Goal: Find contact information: Find contact information

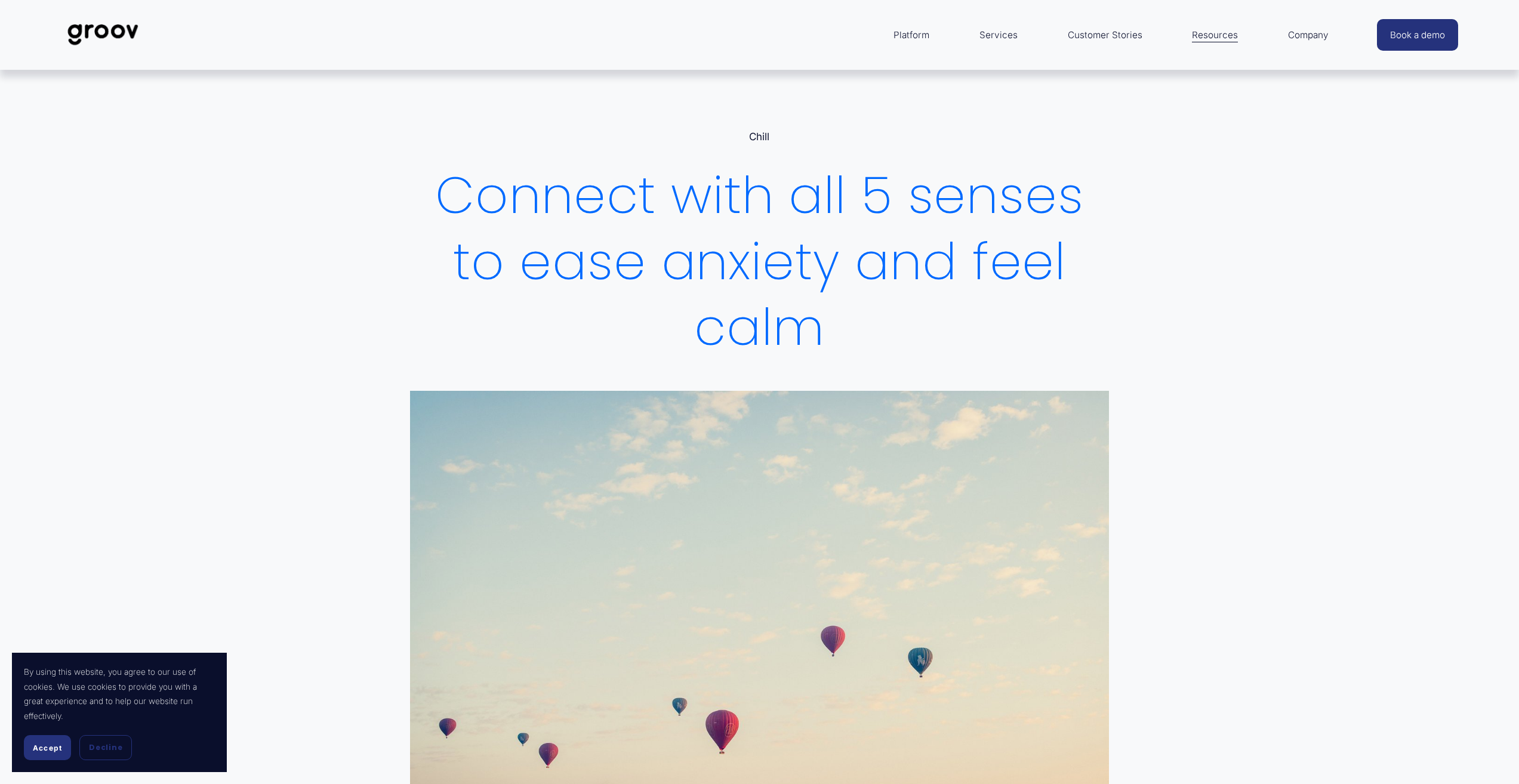
click at [45, 746] on span "Accept" at bounding box center [47, 747] width 30 height 9
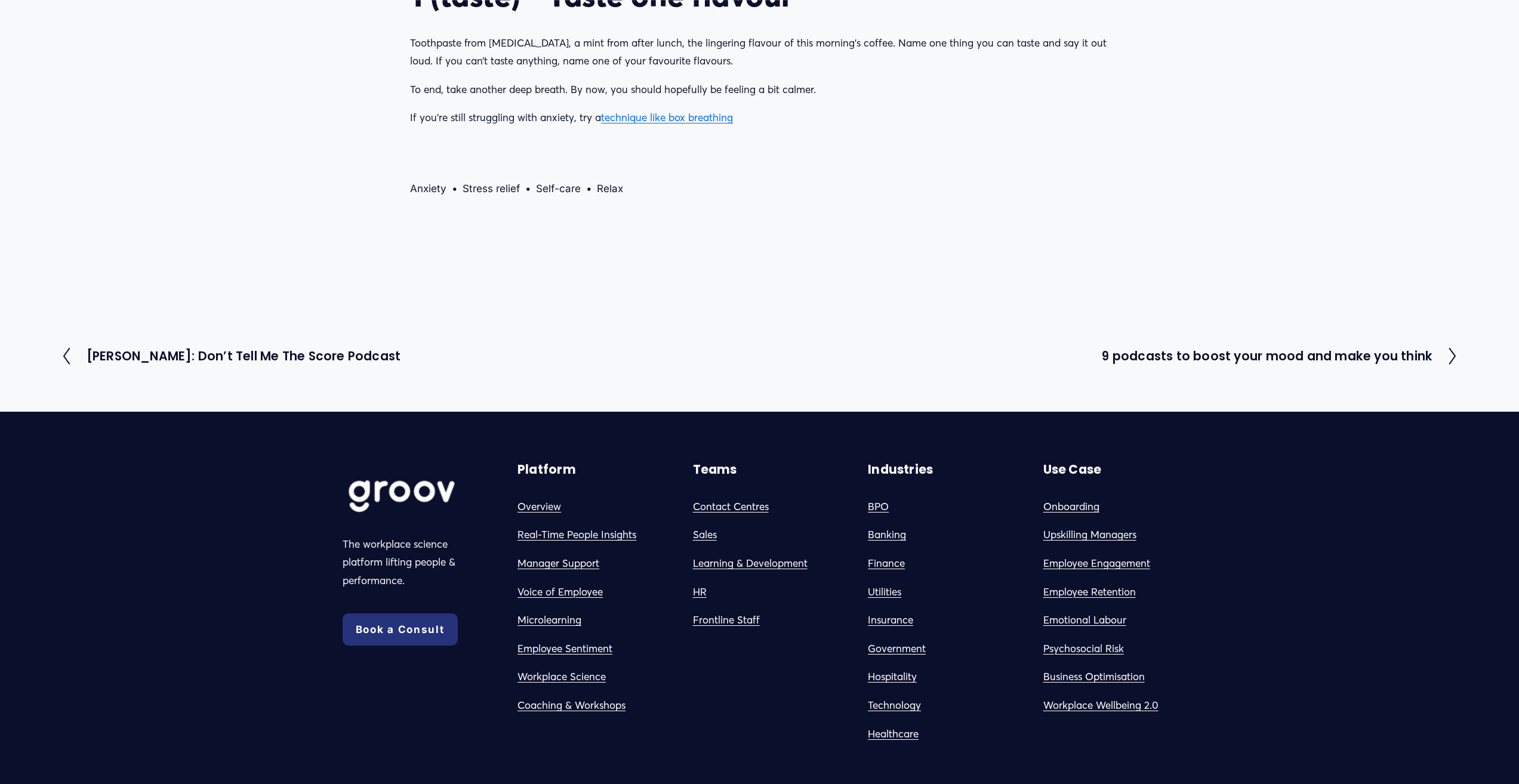
scroll to position [1492, 0]
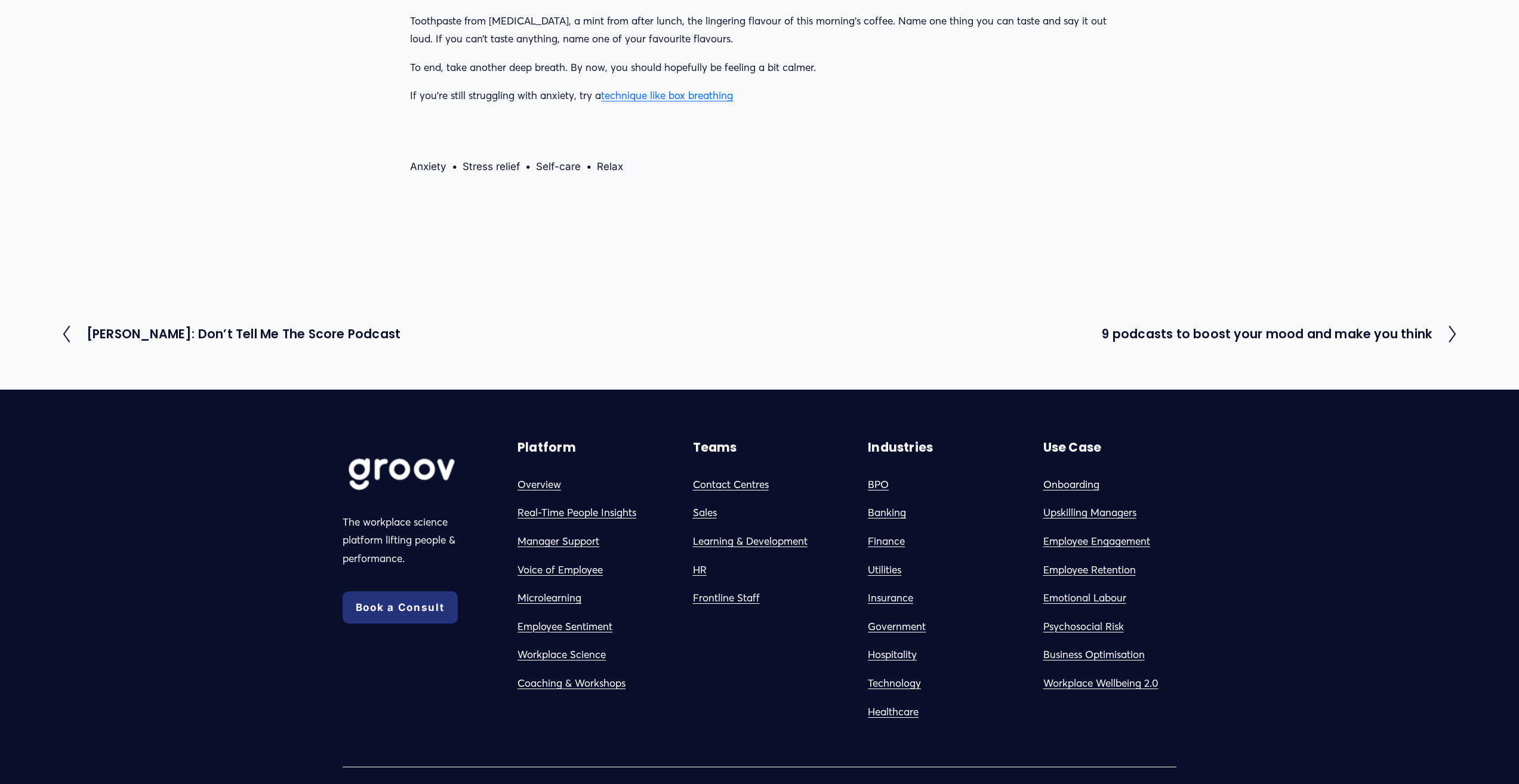
click at [575, 679] on link "Coaching & Workshops" at bounding box center [571, 683] width 108 height 19
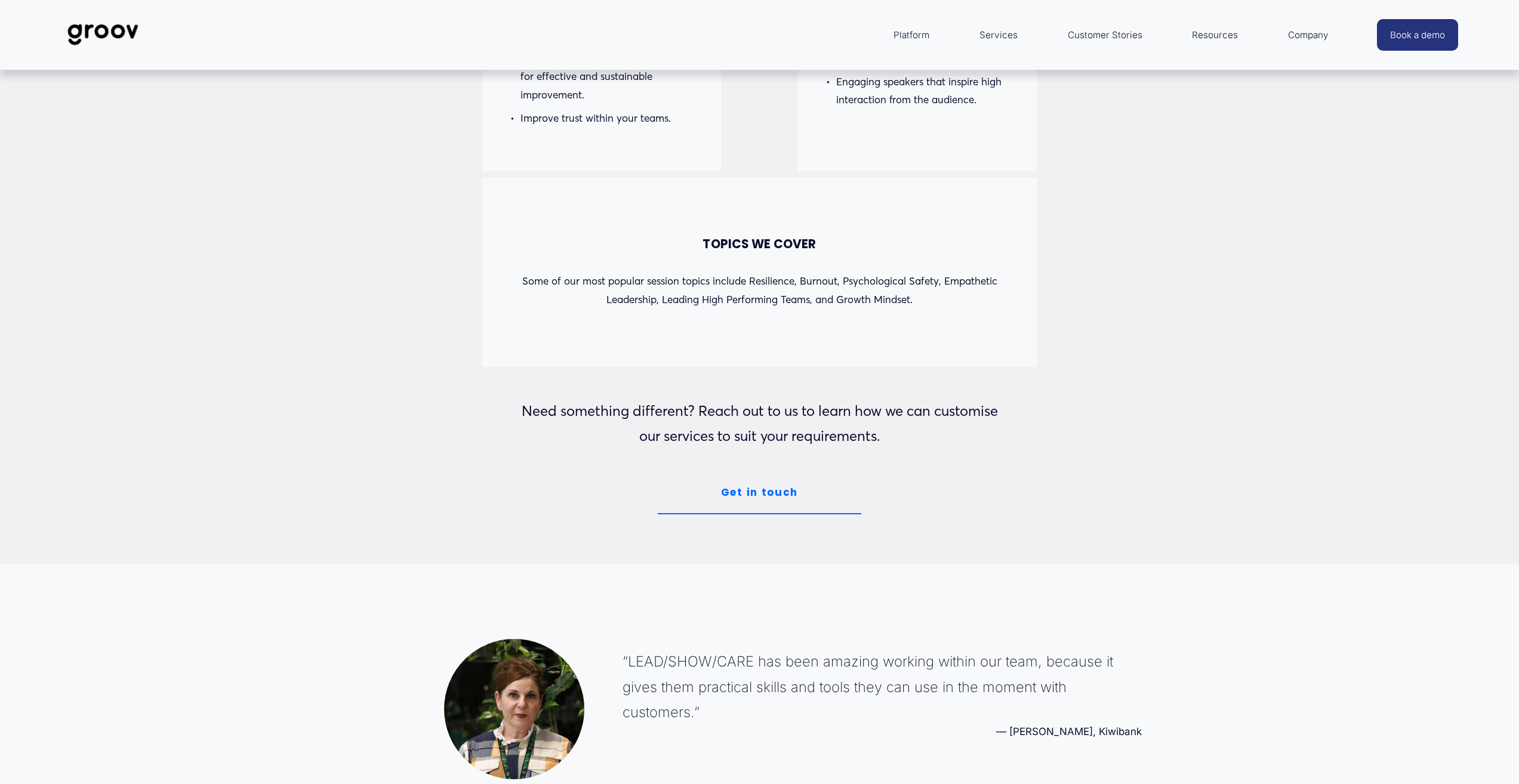
scroll to position [1492, 0]
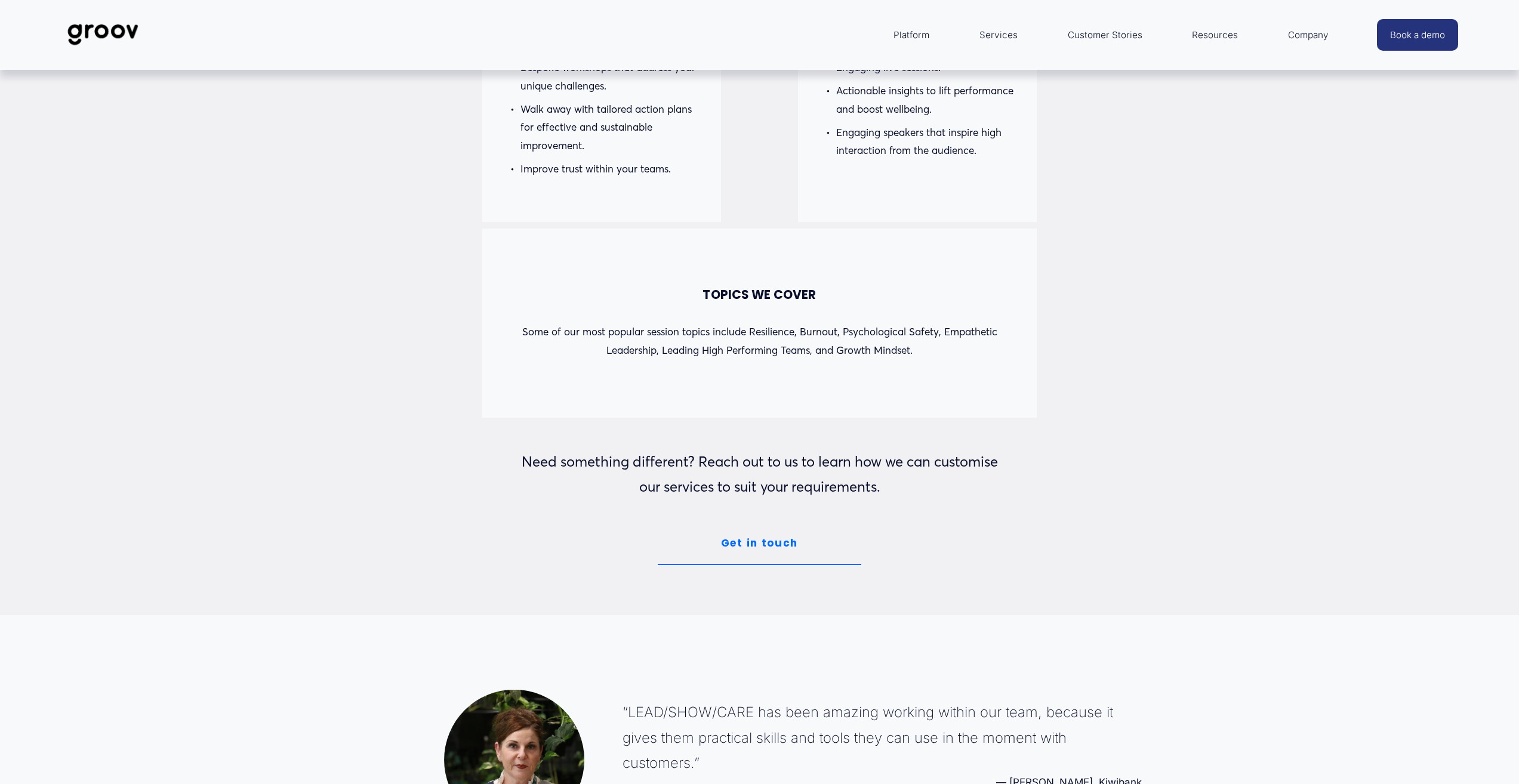
click at [761, 563] on link "Get in touch" at bounding box center [760, 543] width 203 height 42
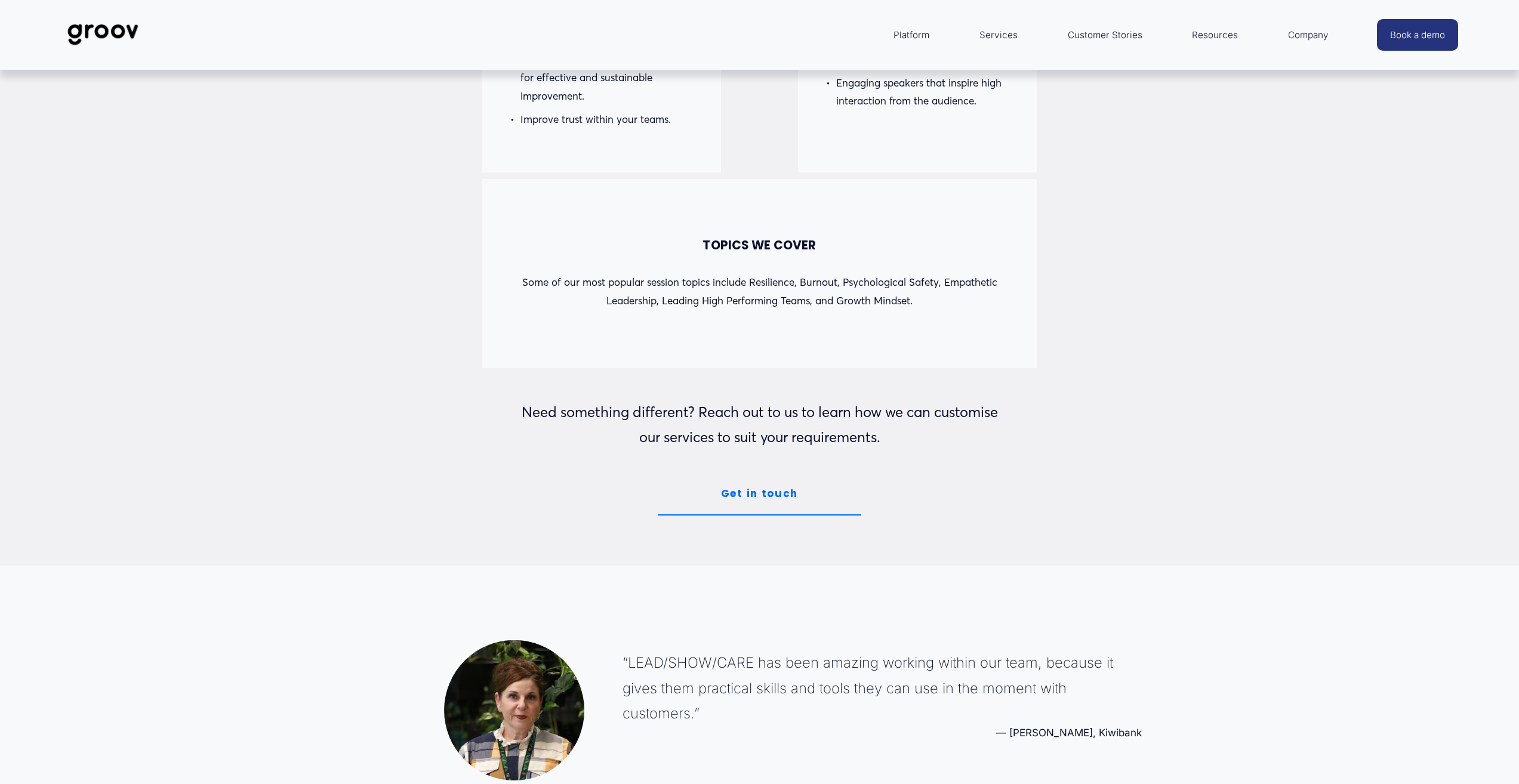
scroll to position [1485, 0]
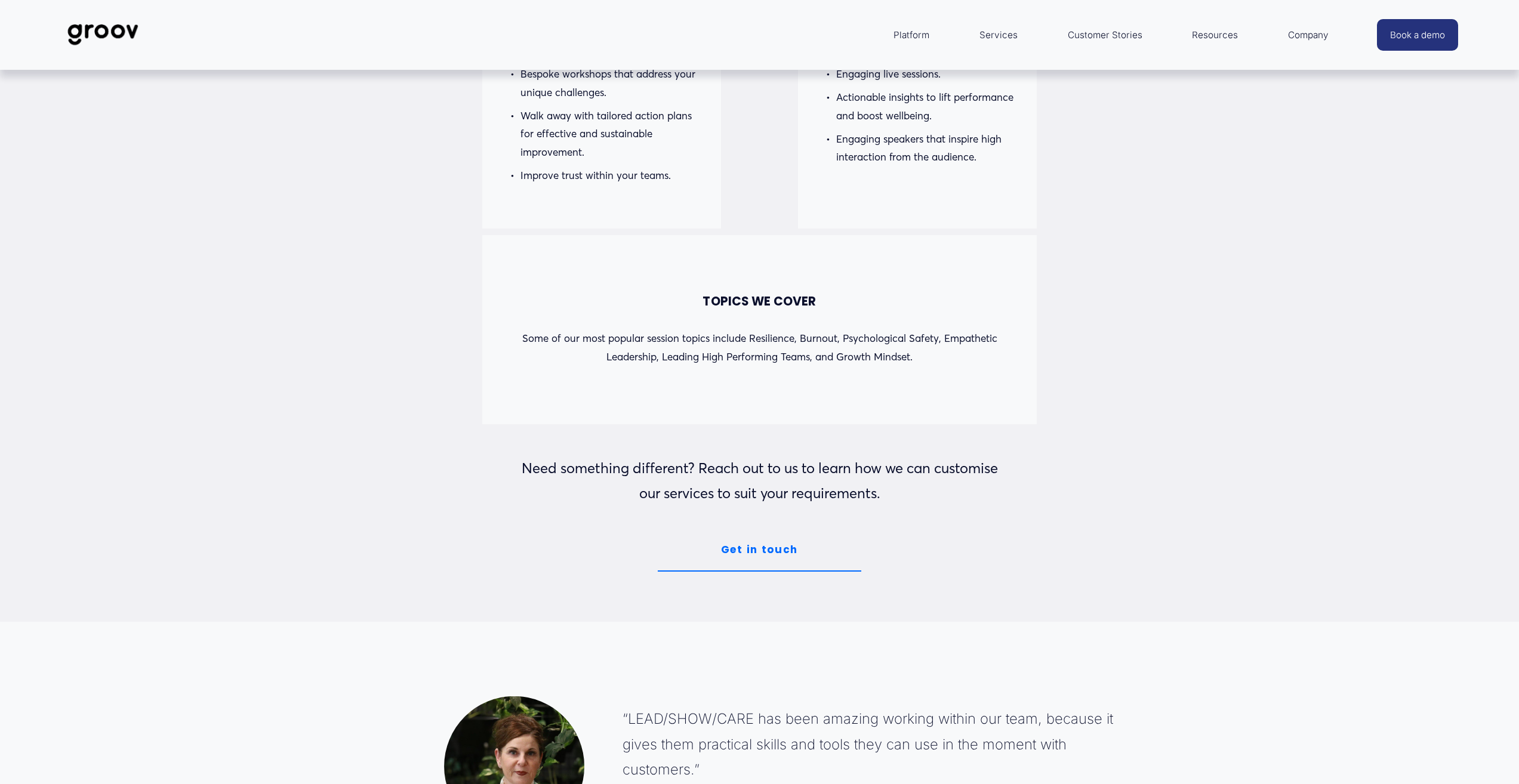
click at [749, 553] on link "Get in touch" at bounding box center [760, 550] width 203 height 42
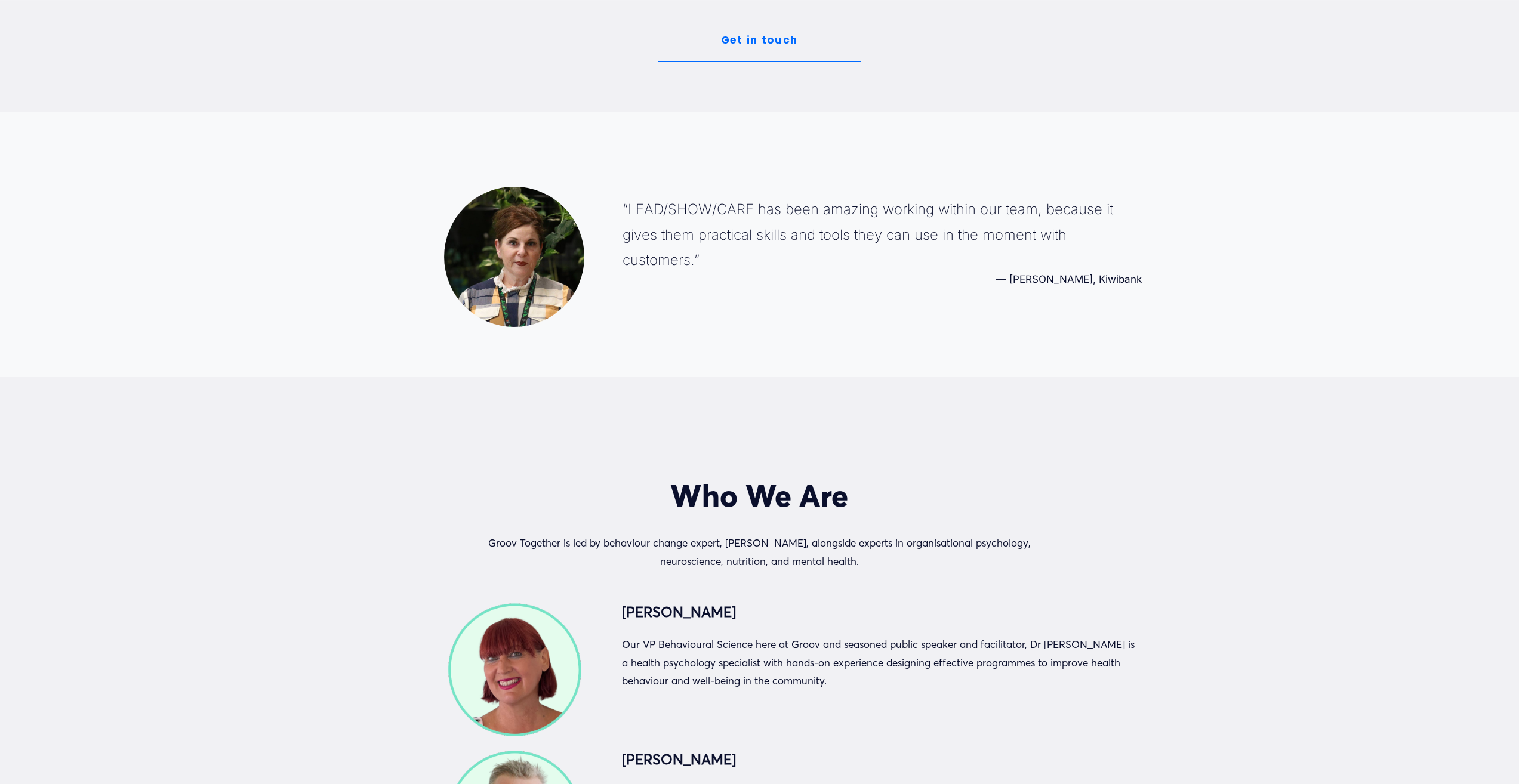
scroll to position [1910, 0]
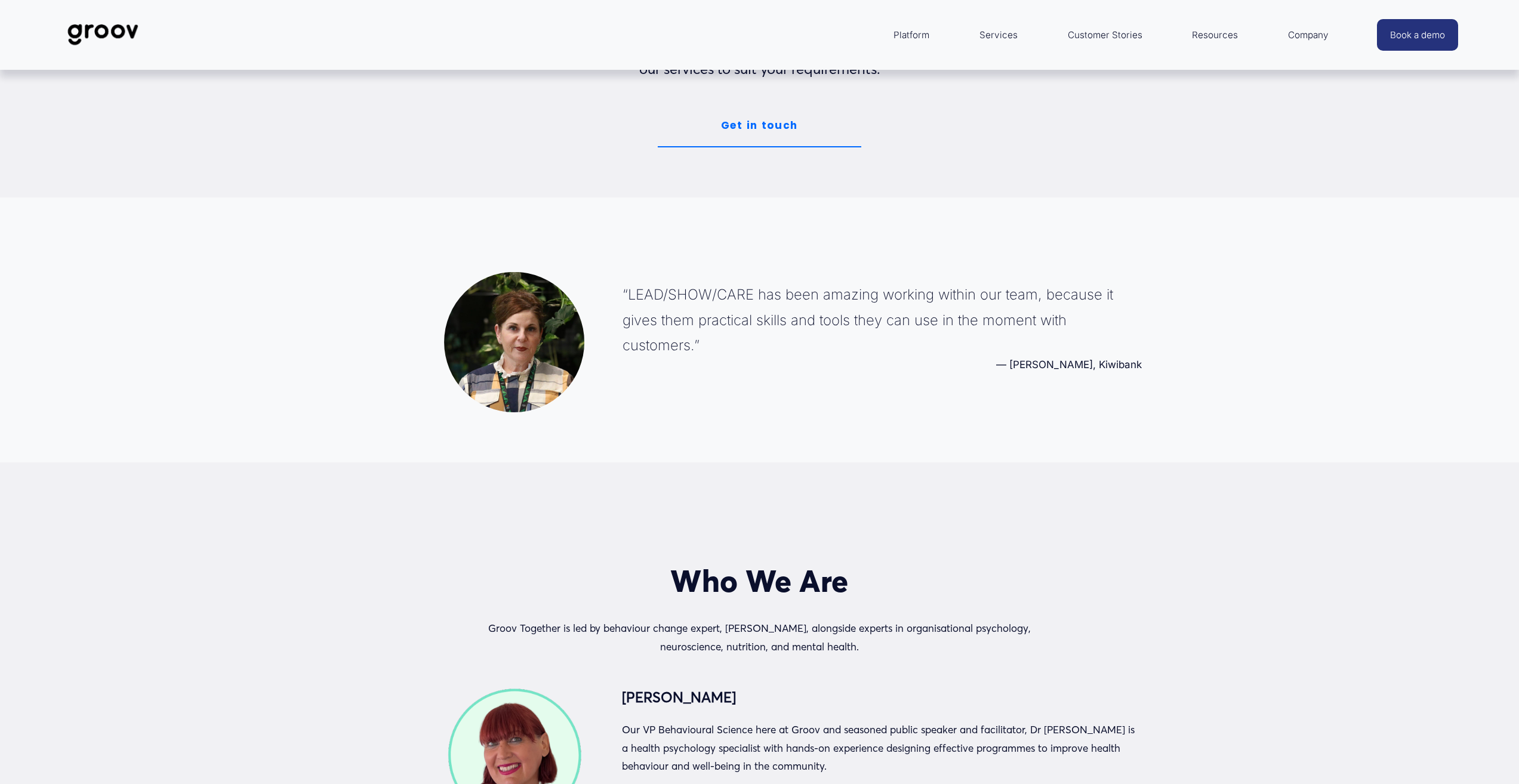
click at [770, 111] on link "Get in touch" at bounding box center [760, 125] width 203 height 42
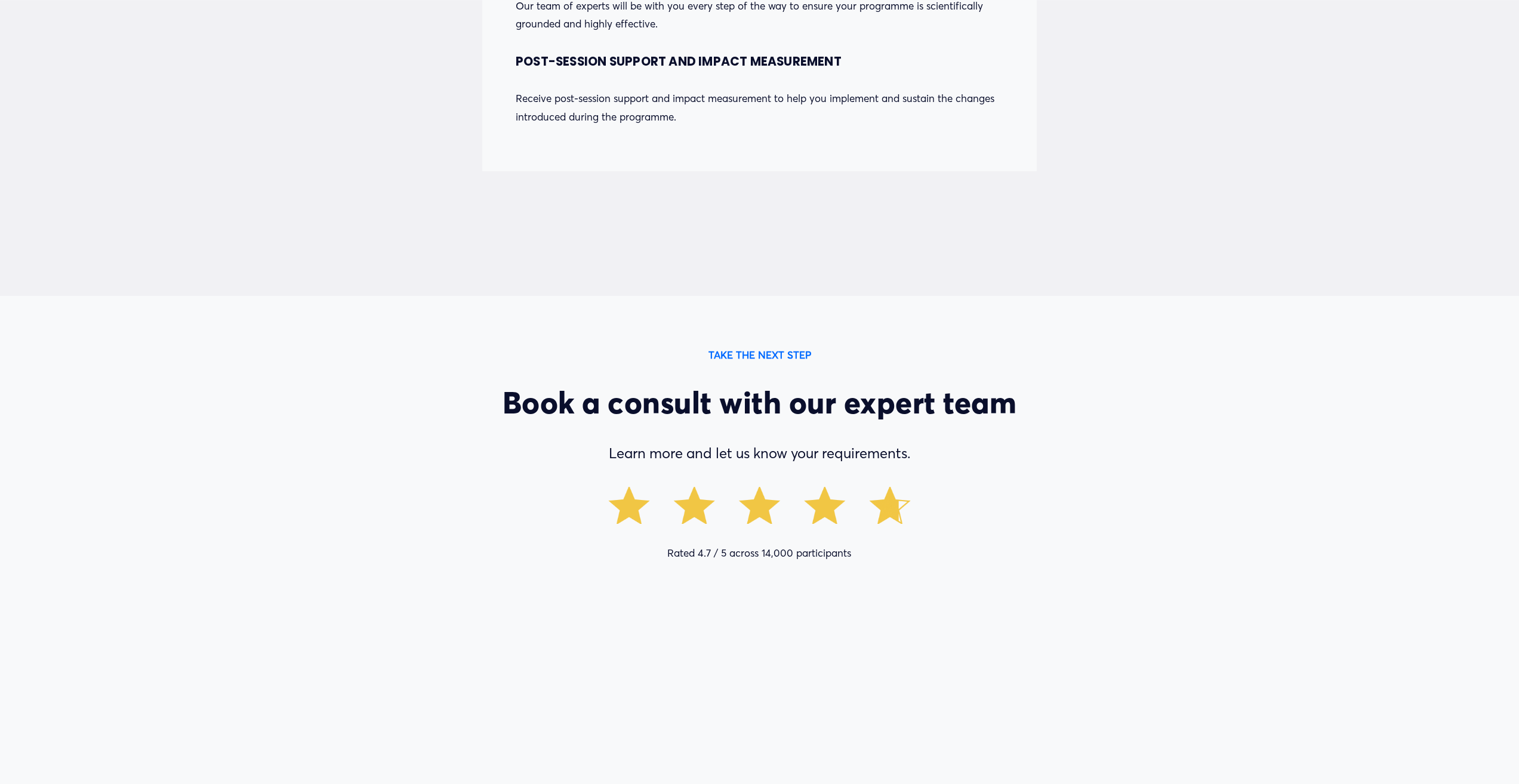
scroll to position [6917, 0]
